Goal: Transaction & Acquisition: Purchase product/service

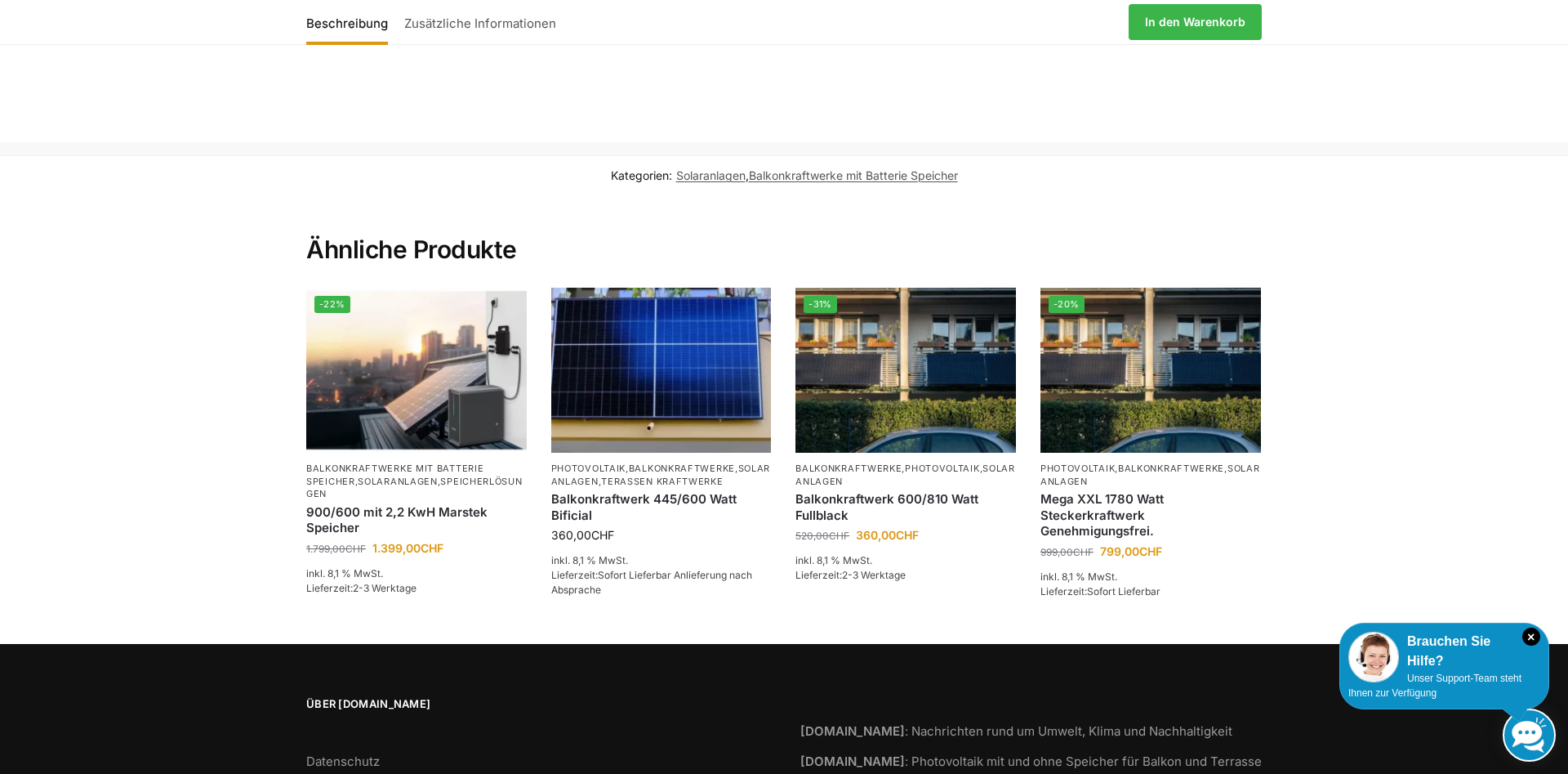
scroll to position [3000, 0]
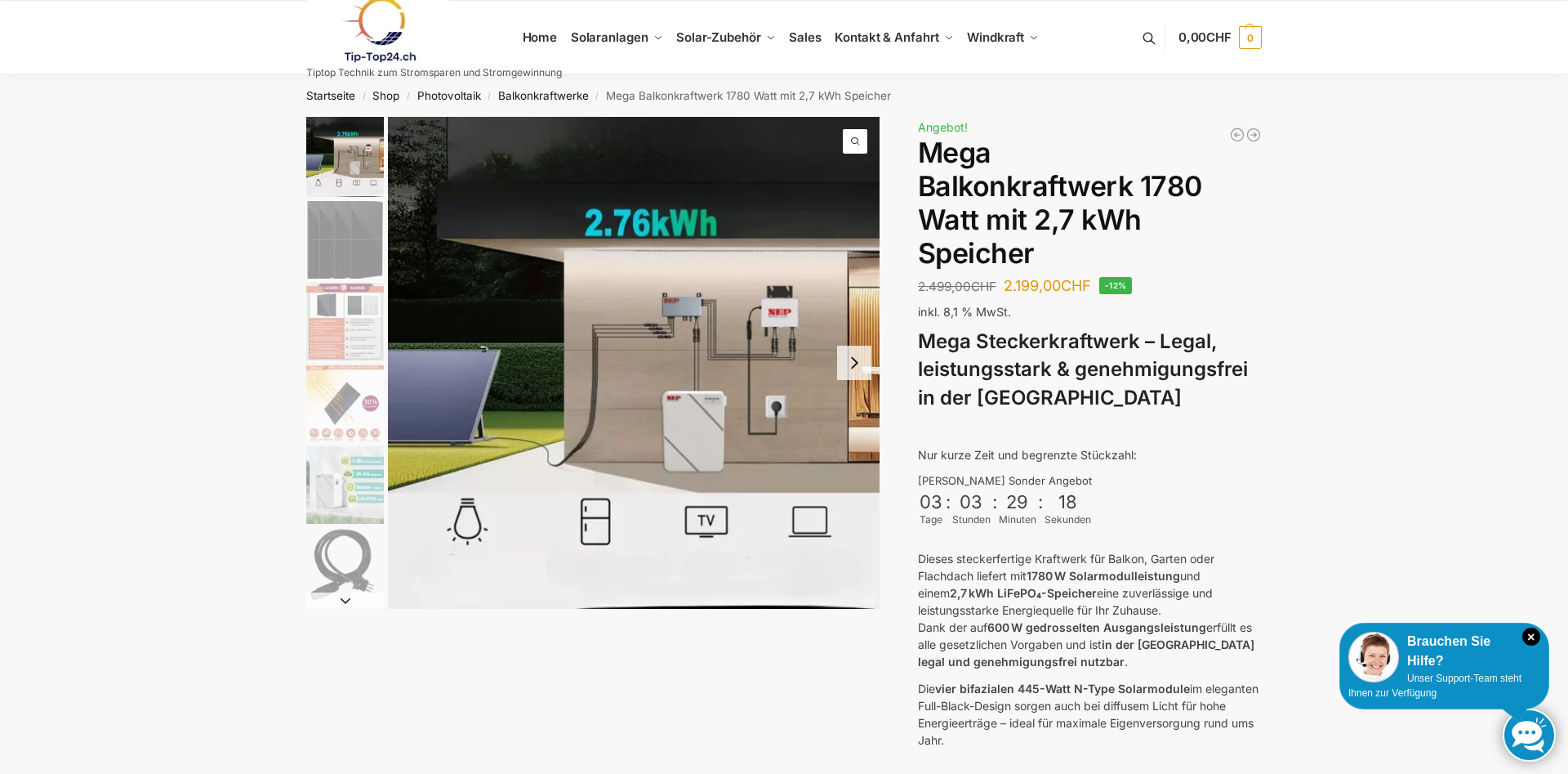
click at [846, 367] on button "Next slide" at bounding box center [854, 363] width 34 height 34
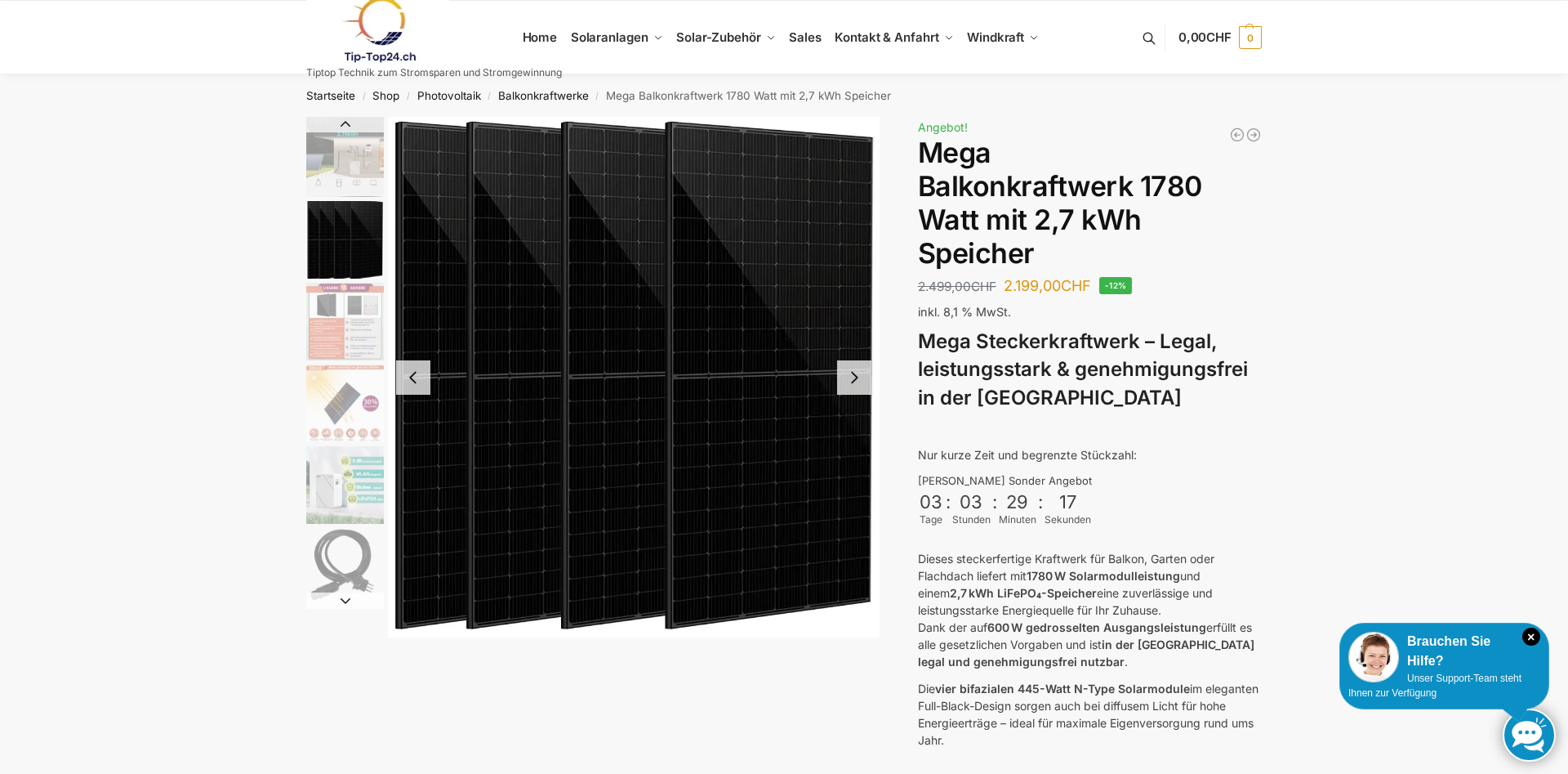
click at [846, 367] on button "Next slide" at bounding box center [854, 378] width 34 height 34
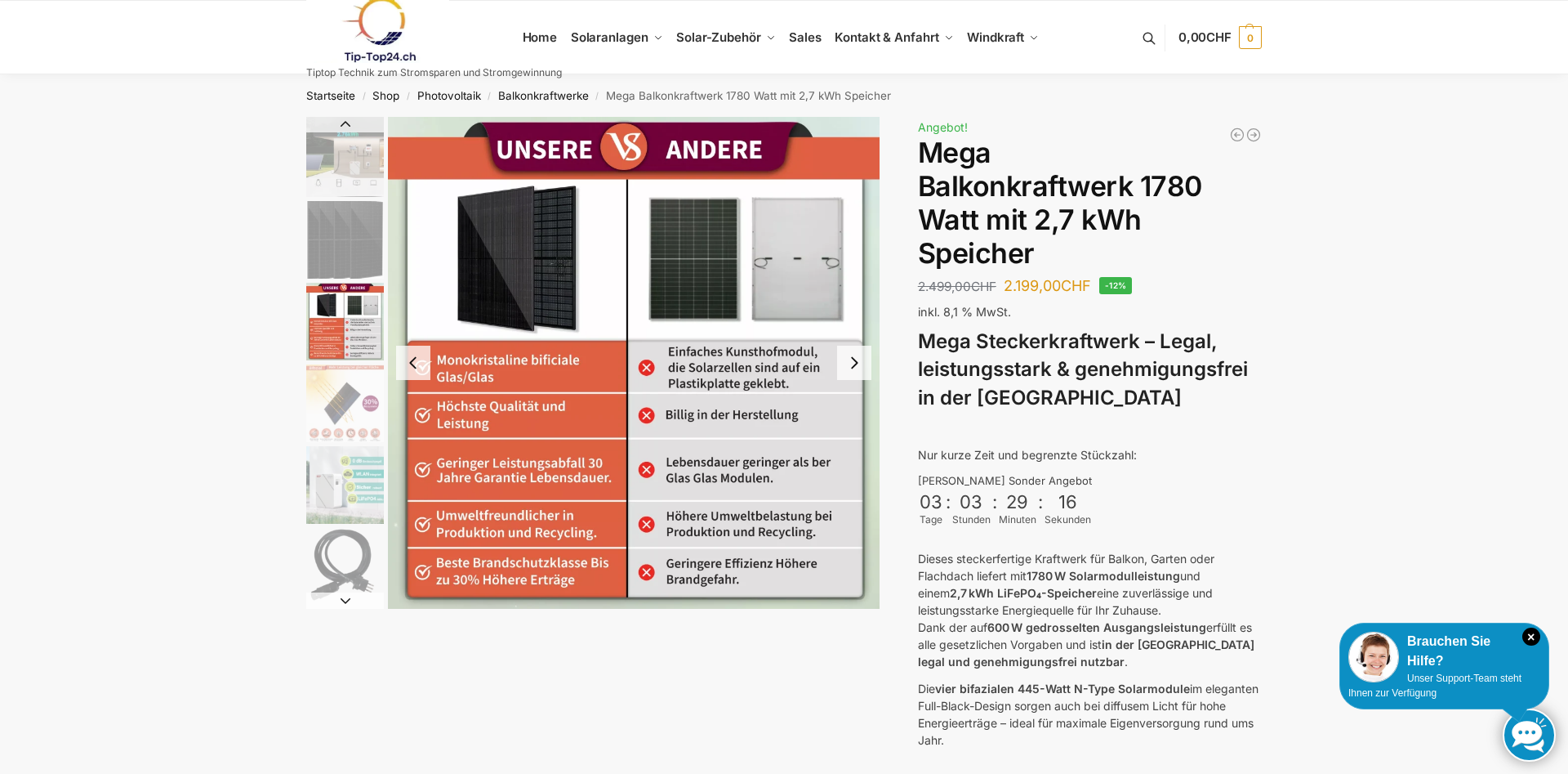
click at [846, 367] on button "Next slide" at bounding box center [854, 363] width 34 height 34
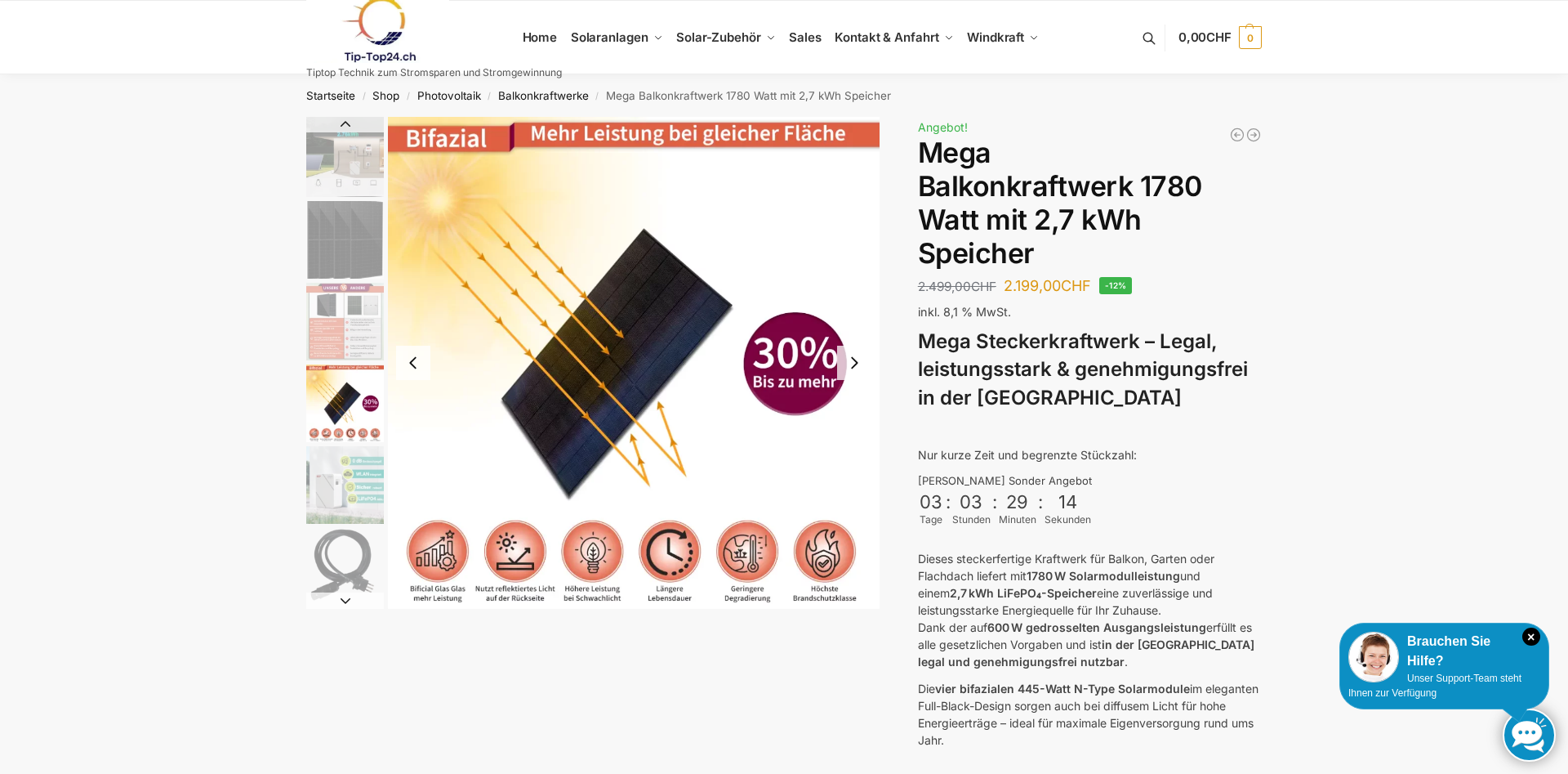
click at [846, 367] on button "Next slide" at bounding box center [854, 363] width 34 height 34
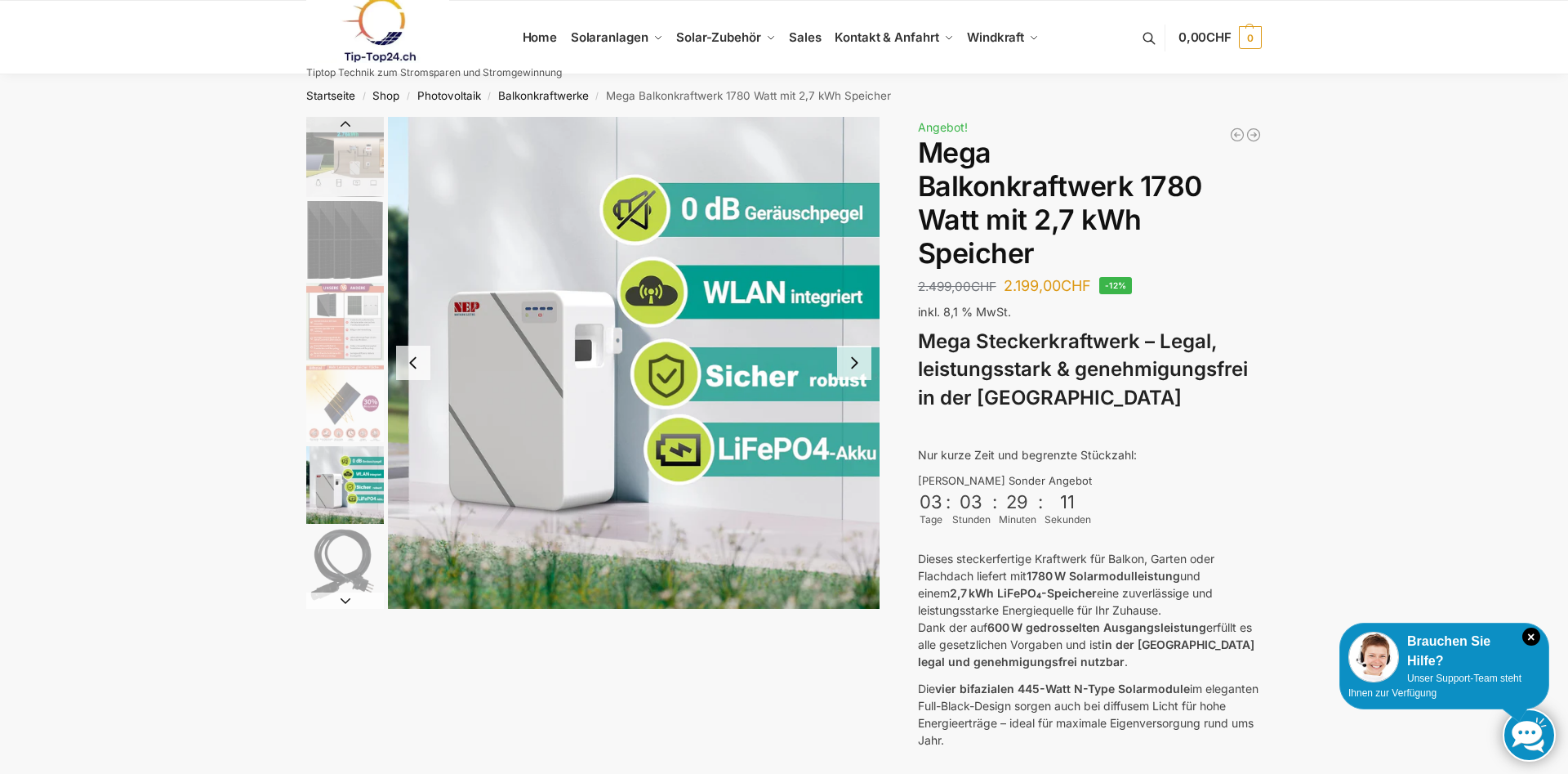
click at [846, 367] on button "Next slide" at bounding box center [854, 363] width 34 height 34
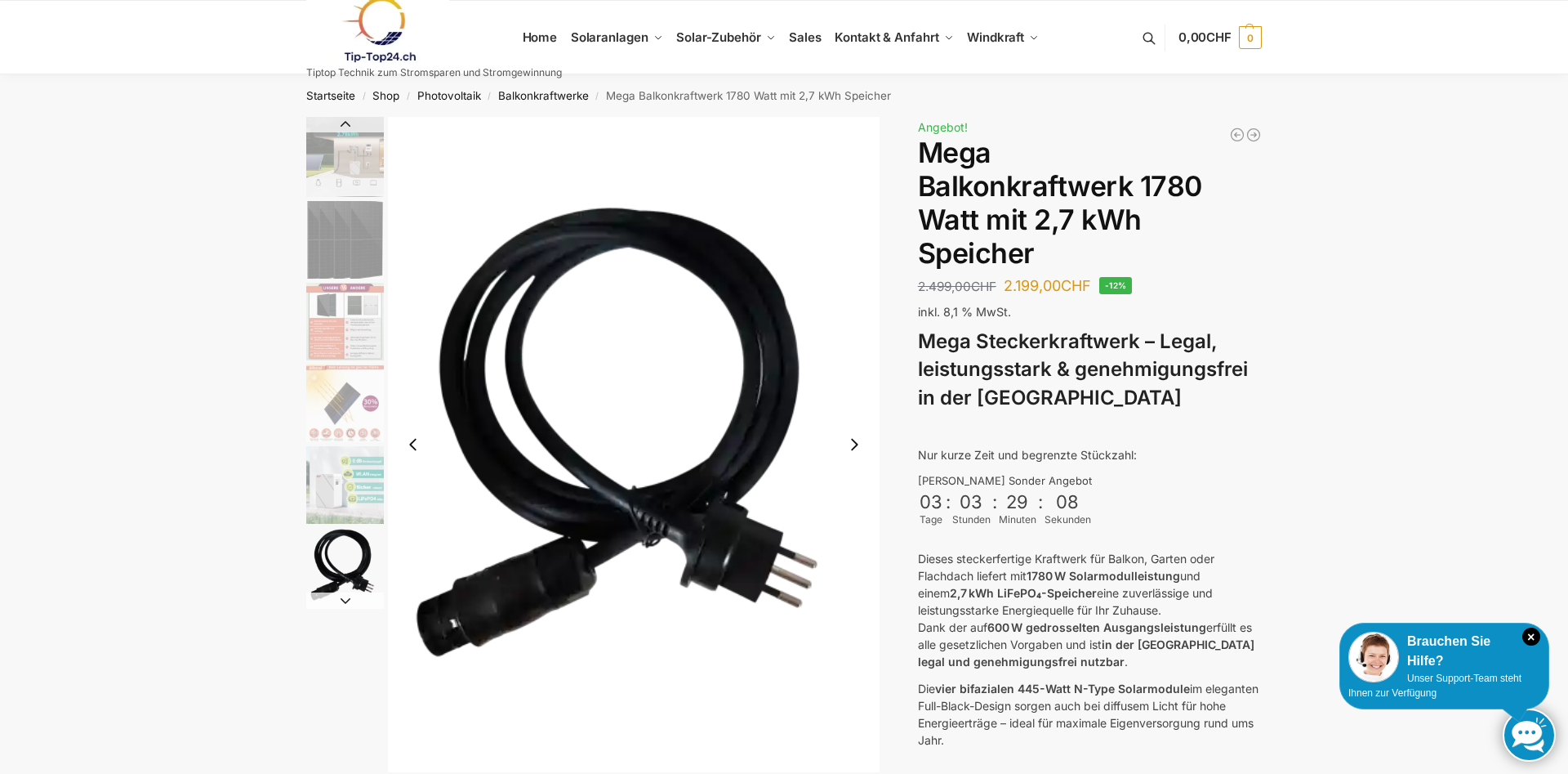
click at [856, 446] on button "Next slide" at bounding box center [854, 444] width 34 height 34
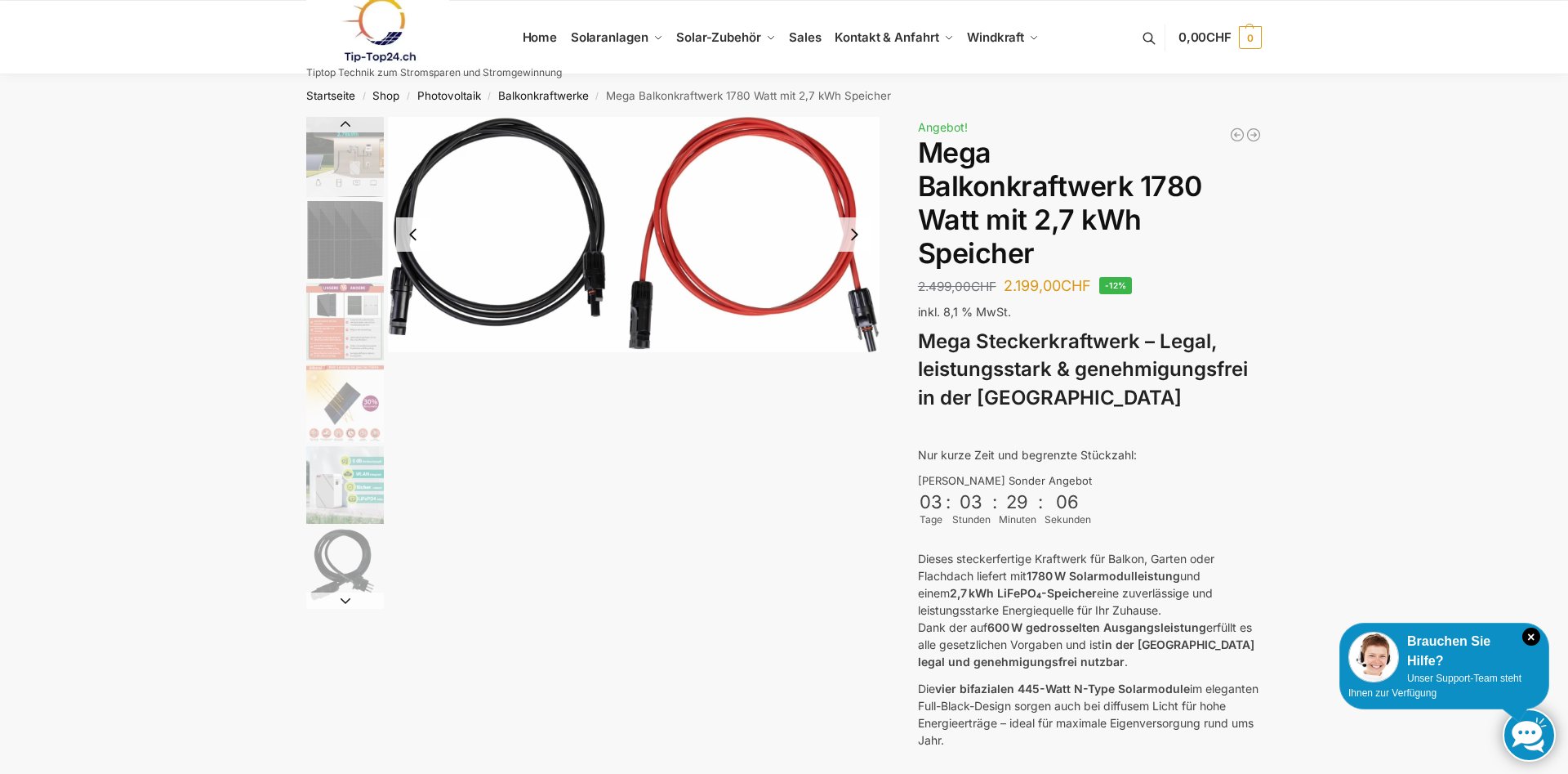
click at [855, 245] on button "Next slide" at bounding box center [854, 234] width 34 height 34
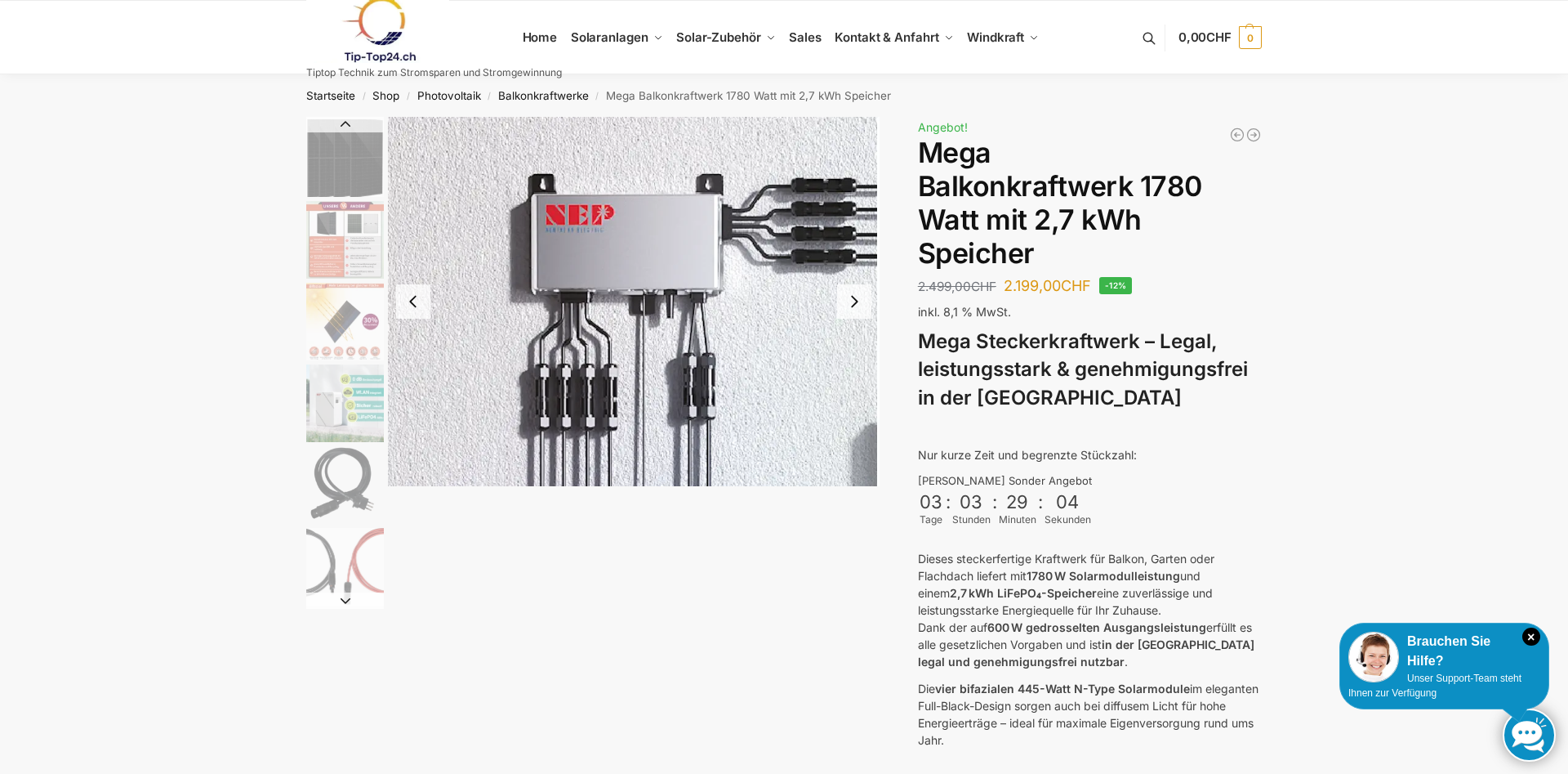
click at [855, 245] on img "8 / 9" at bounding box center [633, 301] width 491 height 369
